Goal: Task Accomplishment & Management: Use online tool/utility

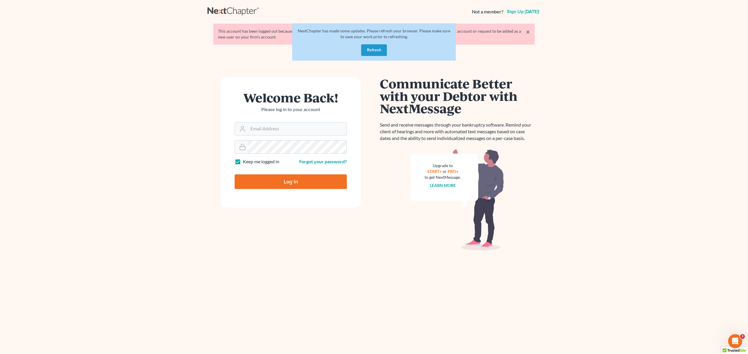
type input "pa@mvnlaw.com"
click at [324, 180] on input "Log In" at bounding box center [290, 182] width 112 height 15
type input "Thinking..."
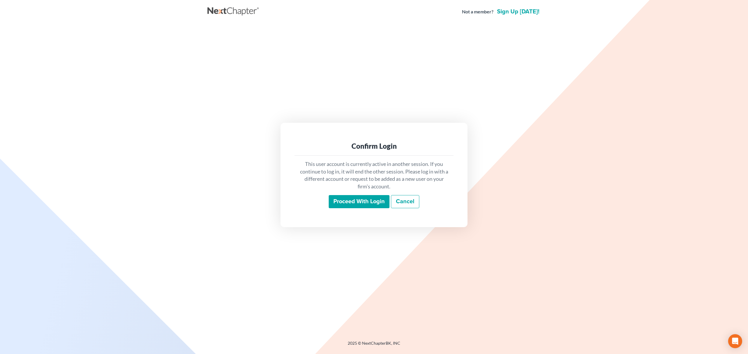
click at [361, 201] on input "Proceed with login" at bounding box center [358, 201] width 61 height 13
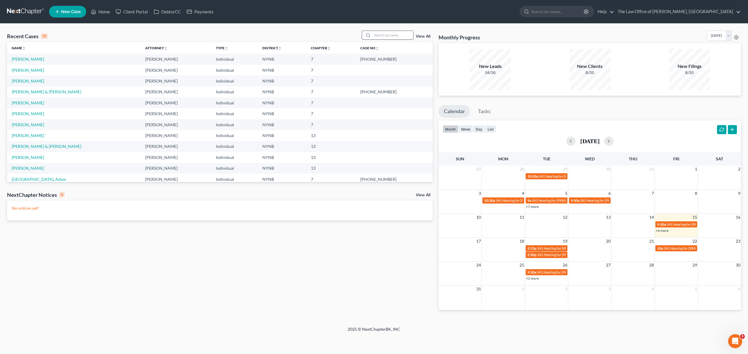
click at [392, 36] on input "search" at bounding box center [392, 35] width 41 height 8
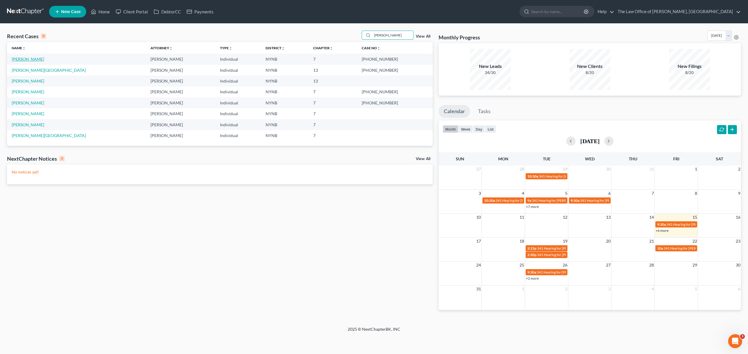
type input "thompson"
click at [44, 60] on link "Thompson, Shaniqua" at bounding box center [28, 59] width 32 height 5
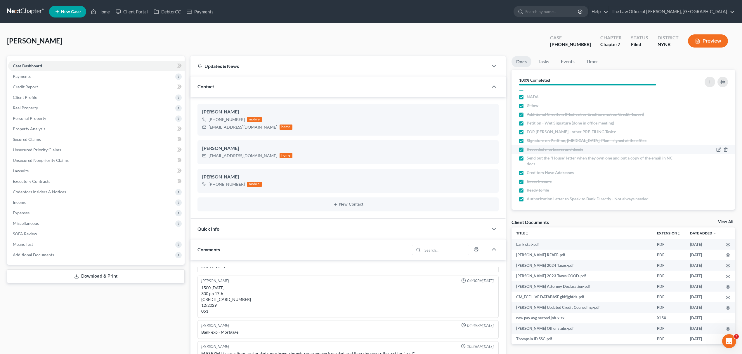
scroll to position [94, 0]
click at [109, 14] on link "Home" at bounding box center [100, 11] width 25 height 11
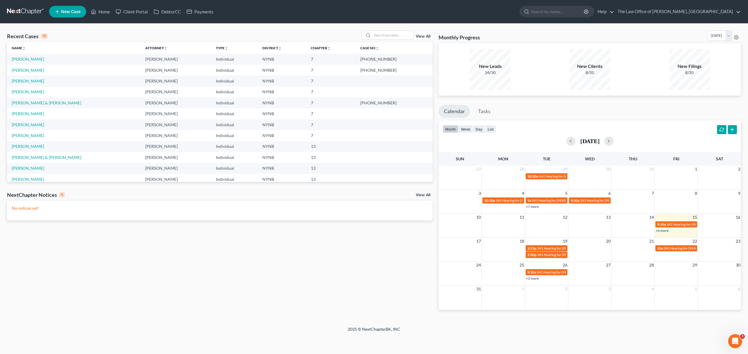
click at [110, 21] on nav "Home New Case Client Portal DebtorCC Payments The Law Office of Christiaan Van …" at bounding box center [374, 11] width 748 height 23
click at [98, 11] on link "Home" at bounding box center [100, 11] width 25 height 11
click at [394, 36] on input "search" at bounding box center [392, 35] width 41 height 8
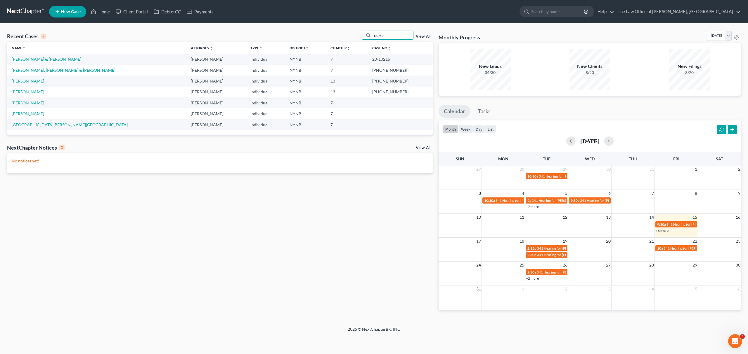
type input "jackso"
click at [39, 60] on link "Jackson, David & Ngosa" at bounding box center [46, 59] width 69 height 5
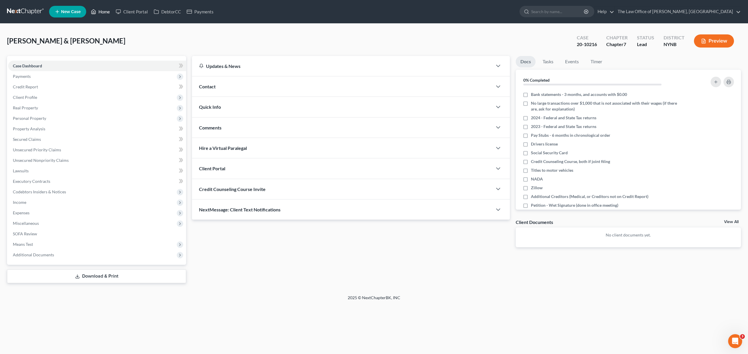
click at [105, 7] on link "Home" at bounding box center [100, 11] width 25 height 11
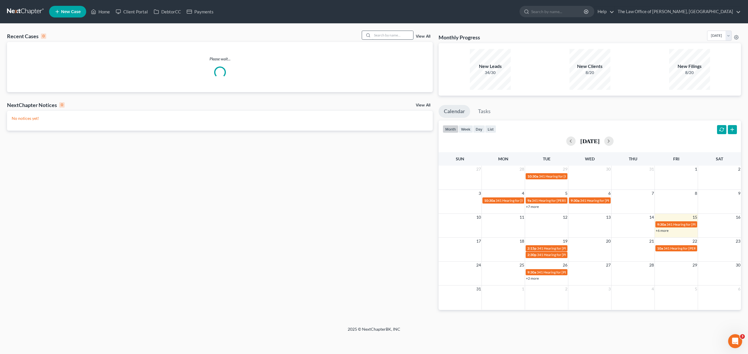
click at [387, 37] on input "search" at bounding box center [392, 35] width 41 height 8
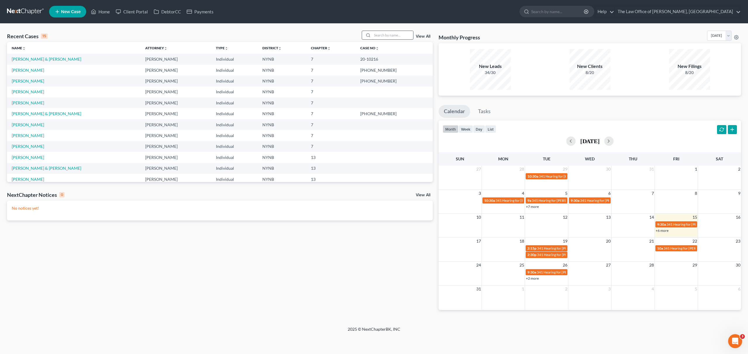
paste input "Seepoojan"
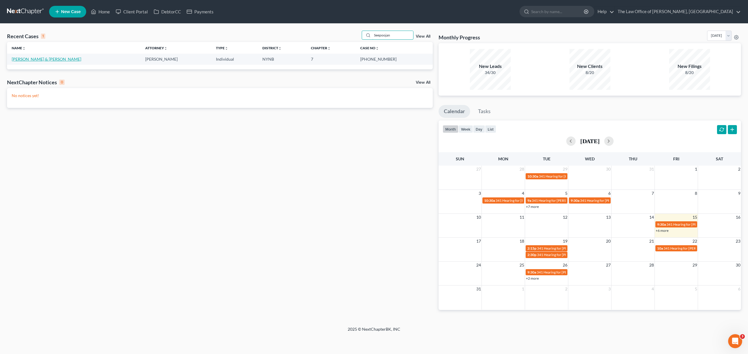
type input "Seepoojan"
click at [49, 59] on link "Seepoojan, Dindyal & Savieta" at bounding box center [46, 59] width 69 height 5
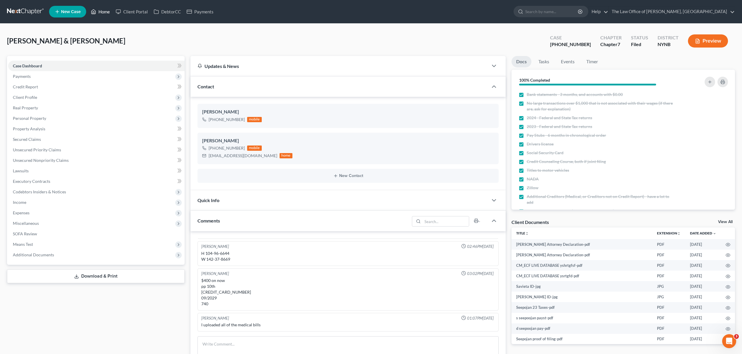
click at [98, 11] on link "Home" at bounding box center [100, 11] width 25 height 11
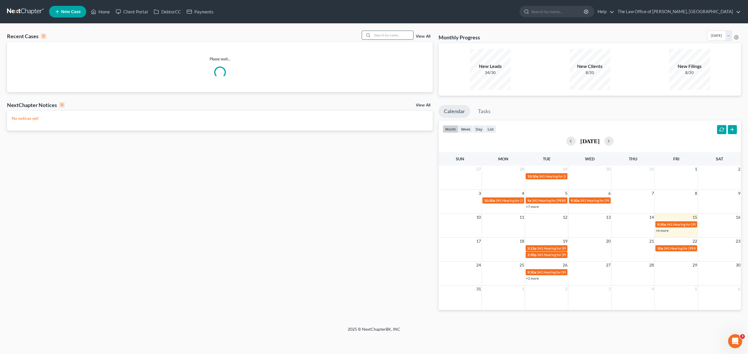
click at [378, 36] on input "search" at bounding box center [392, 35] width 41 height 8
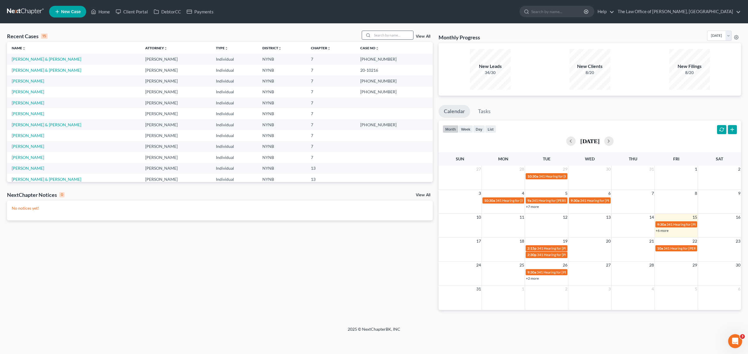
paste input "Lane"
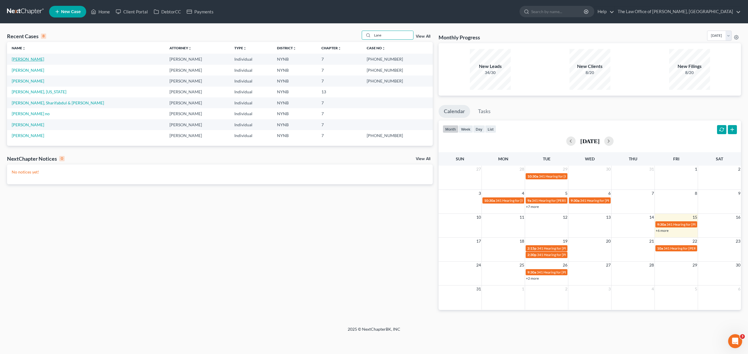
type input "Lane"
click at [19, 60] on link "Lane, Linda" at bounding box center [28, 59] width 32 height 5
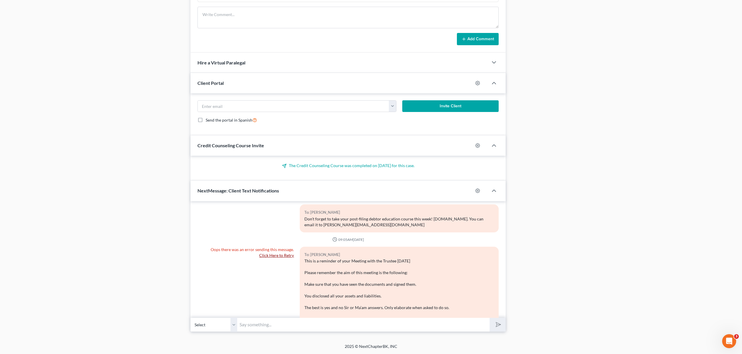
scroll to position [412, 0]
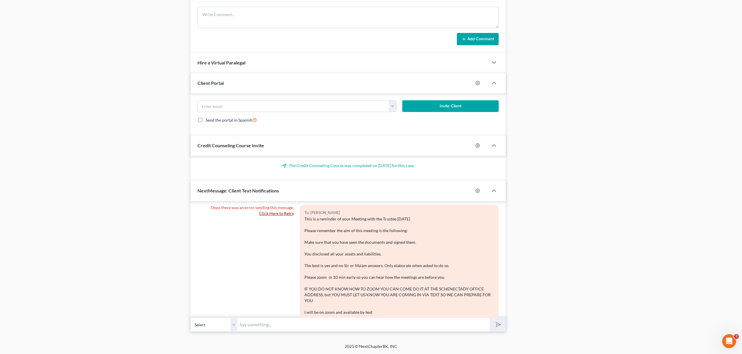
drag, startPoint x: 352, startPoint y: 301, endPoint x: 298, endPoint y: 220, distance: 97.6
click at [300, 220] on div "To: Linda Lane This is a reminder of your Meeting with the Trustee Tomorrow Ple…" at bounding box center [399, 286] width 199 height 162
copy div "This is a reminder of your Meeting with the Trustee Tomorrow Please remember th…"
click at [270, 214] on link "Click Here to Retry" at bounding box center [276, 213] width 35 height 5
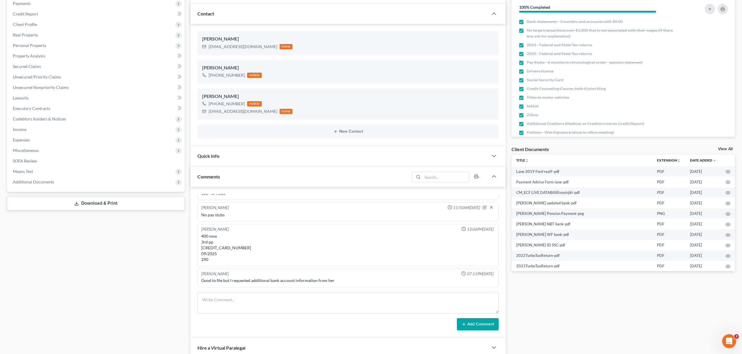
scroll to position [0, 0]
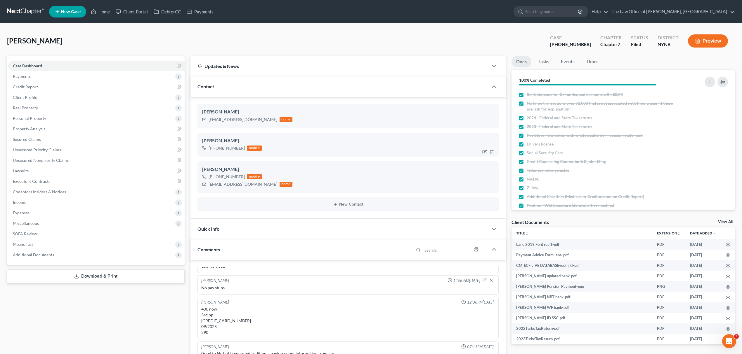
click at [225, 145] on div "+1 (518) 487-8304 mobile" at bounding box center [232, 149] width 60 height 8
click at [225, 147] on div "+1 (518) 487-8304" at bounding box center [226, 148] width 36 height 6
copy div "+1 (518) 487-8304"
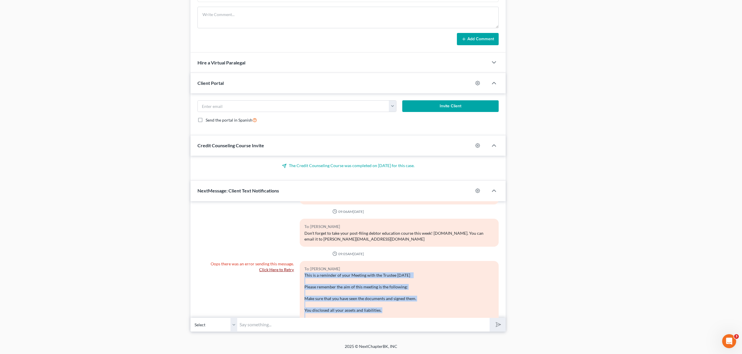
scroll to position [472, 0]
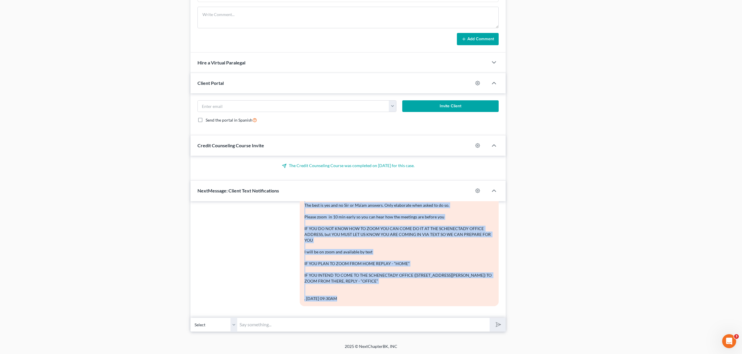
drag, startPoint x: 300, startPoint y: 275, endPoint x: 362, endPoint y: 306, distance: 69.5
click at [362, 306] on div "To: Linda Lane This is a reminder of your Meeting with the Trustee Tomorrow Ple…" at bounding box center [399, 226] width 199 height 162
copy div "This is a reminder of your Meeting with the Trustee Tomorrow Please remember th…"
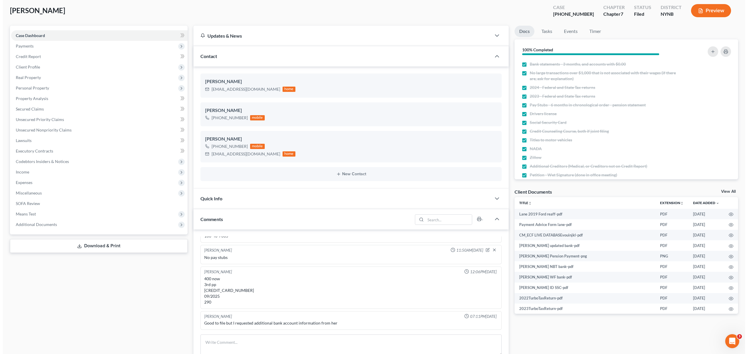
scroll to position [0, 0]
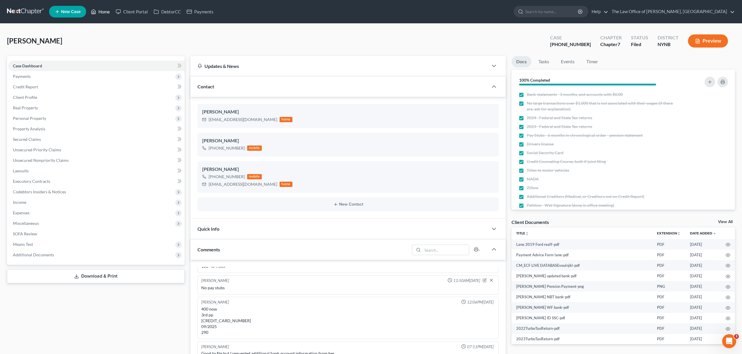
click at [104, 13] on link "Home" at bounding box center [100, 11] width 25 height 11
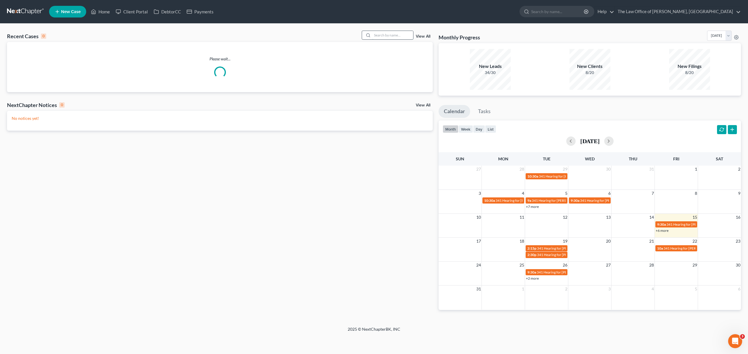
click at [373, 36] on input "search" at bounding box center [392, 35] width 41 height 8
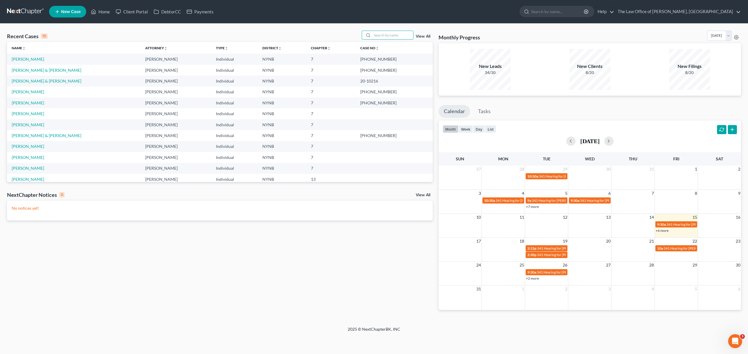
paste input "Famoso"
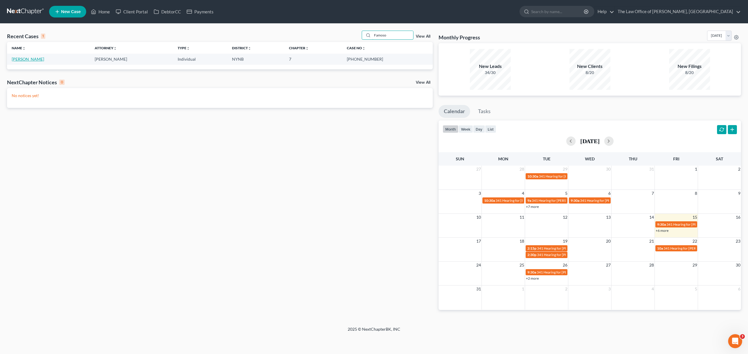
type input "Famoso"
click at [37, 61] on link "Famoso, Michael" at bounding box center [28, 59] width 32 height 5
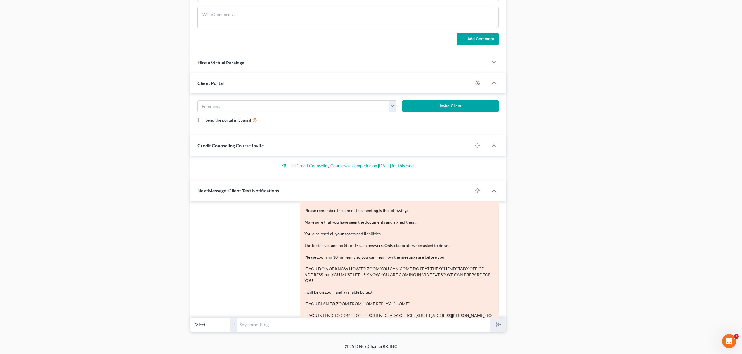
scroll to position [415, 0]
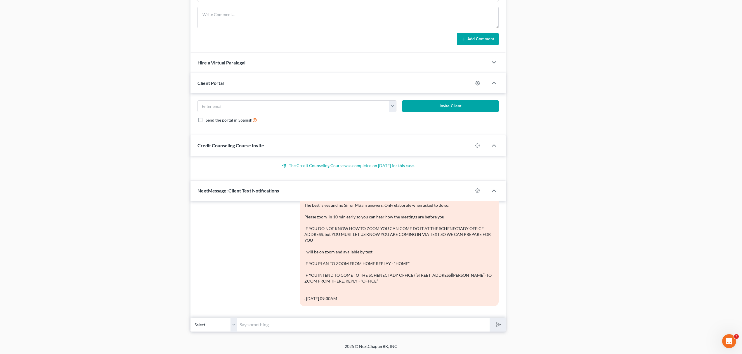
click at [303, 323] on input "text" at bounding box center [363, 325] width 252 height 14
type input "Will you be meeting in the office or at home?"
click at [489, 318] on button "submit" at bounding box center [497, 325] width 16 height 14
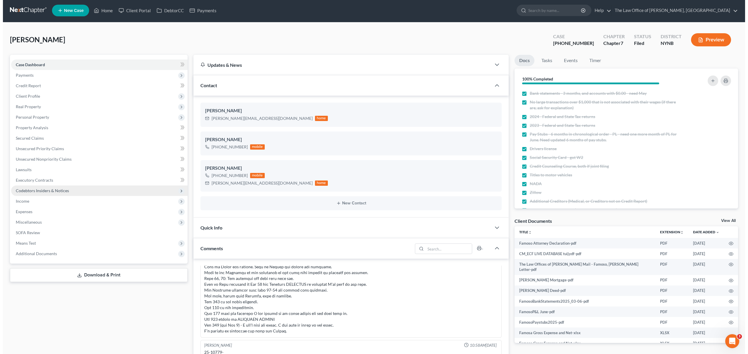
scroll to position [0, 0]
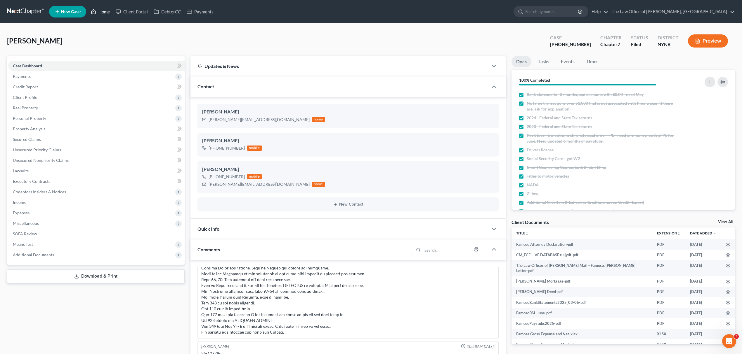
click at [96, 6] on link "Home" at bounding box center [100, 11] width 25 height 11
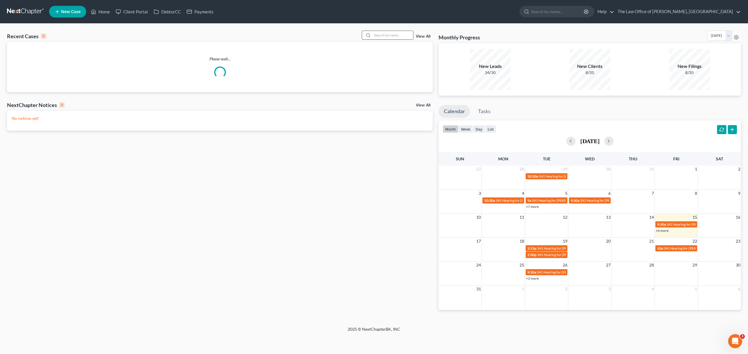
click at [369, 37] on div at bounding box center [367, 35] width 11 height 8
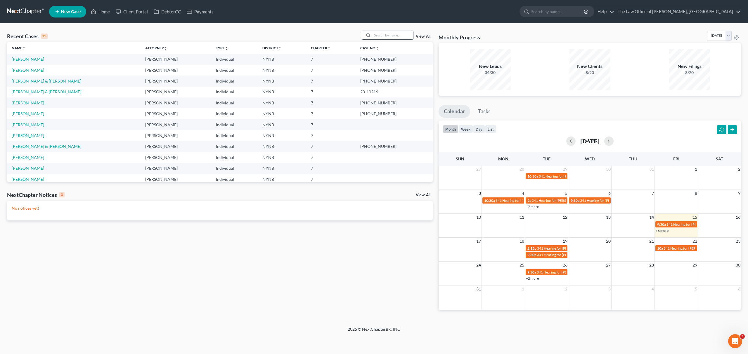
click at [372, 37] on input "search" at bounding box center [392, 35] width 41 height 8
paste input "Wheeler"
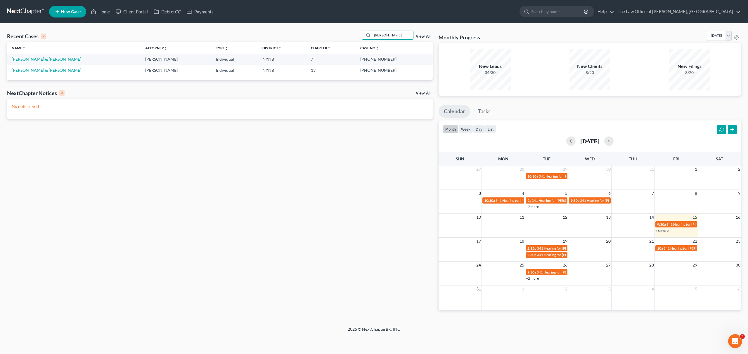
type input "Wheeler"
click at [34, 59] on link "Wheeler, Matthew & Sarah" at bounding box center [46, 59] width 69 height 5
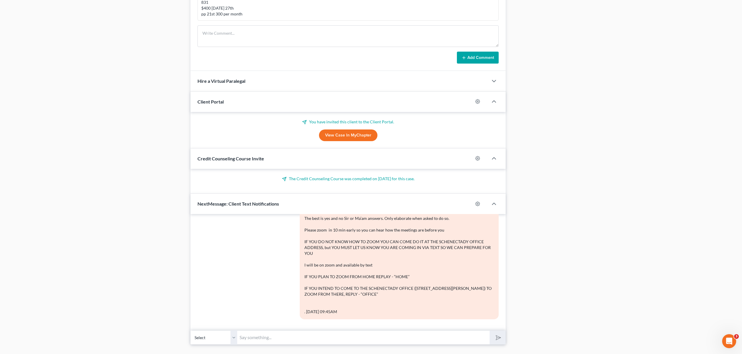
scroll to position [411, 0]
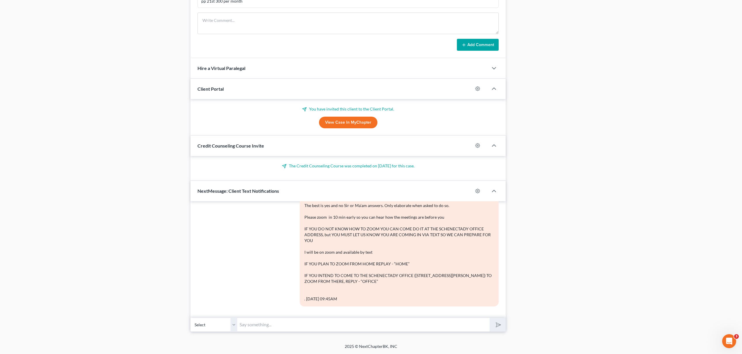
click at [340, 325] on input "text" at bounding box center [363, 325] width 252 height 14
type input "Will you be meeting in the office, or at home?"
click at [489, 318] on button "submit" at bounding box center [497, 325] width 16 height 14
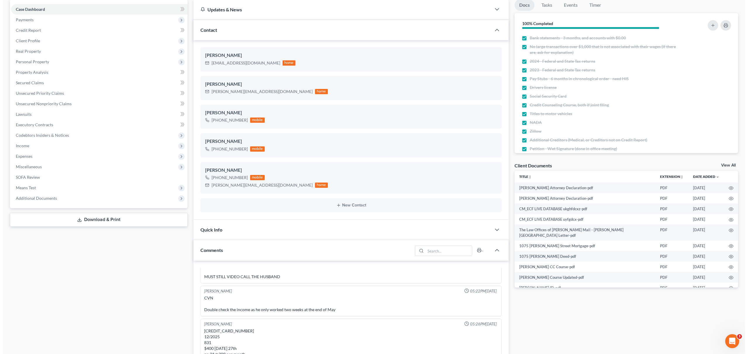
scroll to position [0, 0]
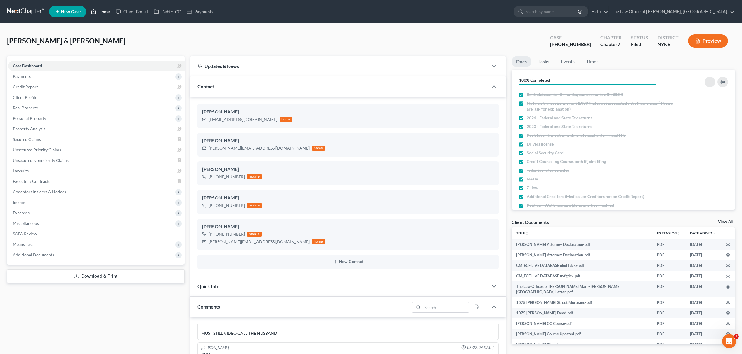
drag, startPoint x: 102, startPoint y: 11, endPoint x: 108, endPoint y: 20, distance: 11.7
click at [102, 11] on link "Home" at bounding box center [100, 11] width 25 height 11
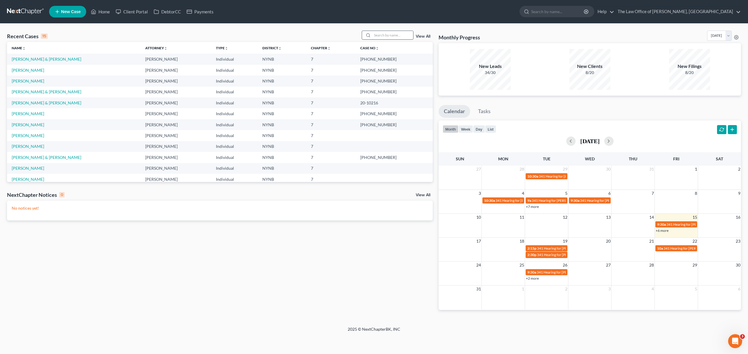
click at [401, 39] on input "search" at bounding box center [392, 35] width 41 height 8
paste input "Palleschi"
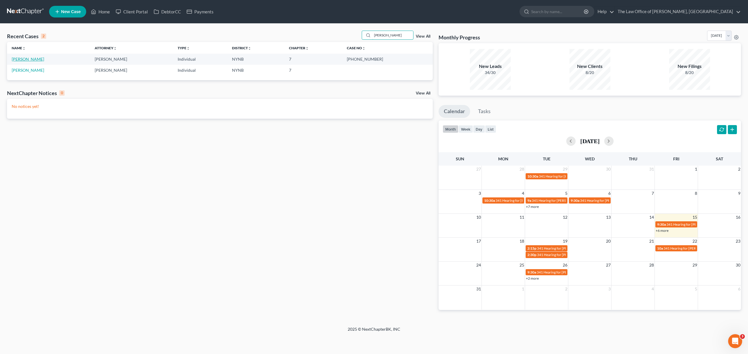
type input "Palleschi"
click at [41, 60] on link "Palleschi, Michael" at bounding box center [28, 59] width 32 height 5
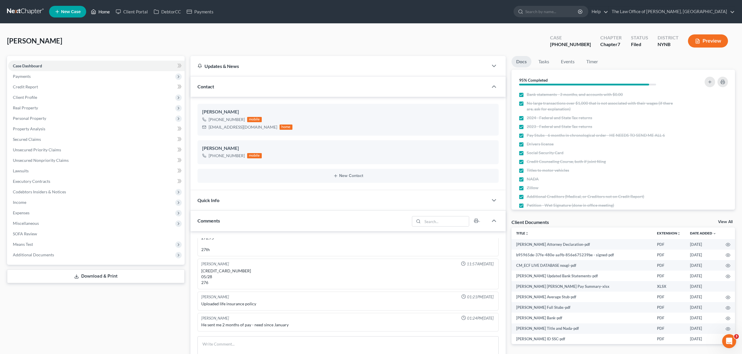
click at [104, 6] on link "Home" at bounding box center [100, 11] width 25 height 11
